Goal: Check status: Check status

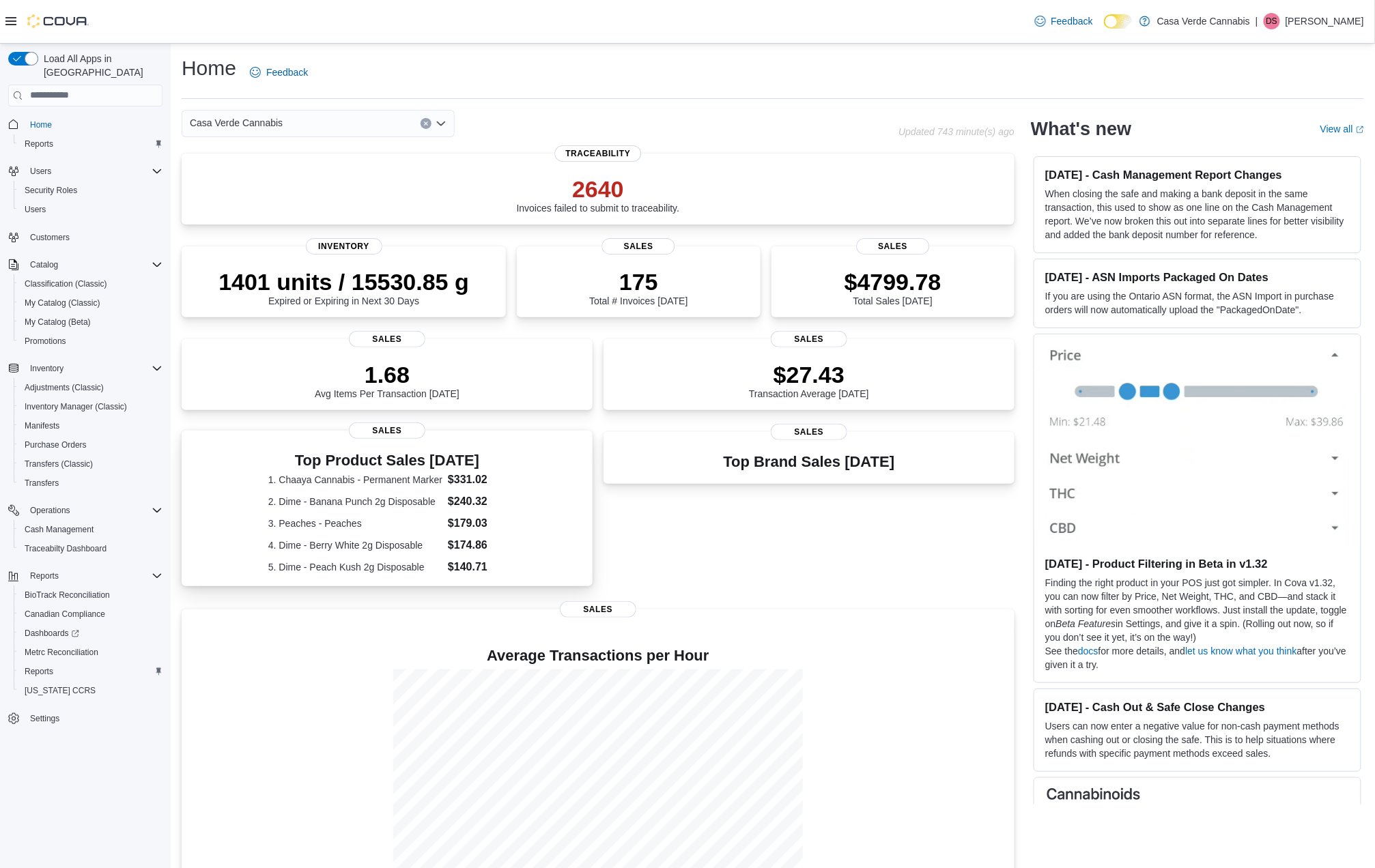
click at [364, 477] on div "Top Product Sales Today 1. Chaaya Cannabis - Permanent Marker $331.02 2. Dime -…" at bounding box center [387, 513] width 237 height 123
